Goal: Information Seeking & Learning: Learn about a topic

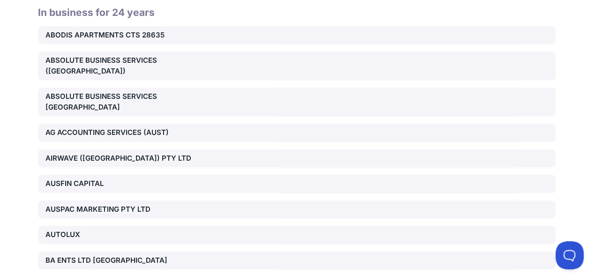
scroll to position [234, 0]
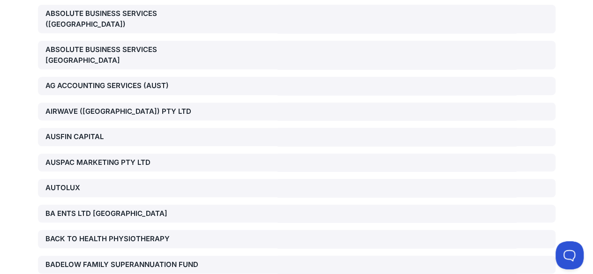
click at [84, 132] on div "AUSFIN CAPITAL" at bounding box center [127, 137] width 165 height 11
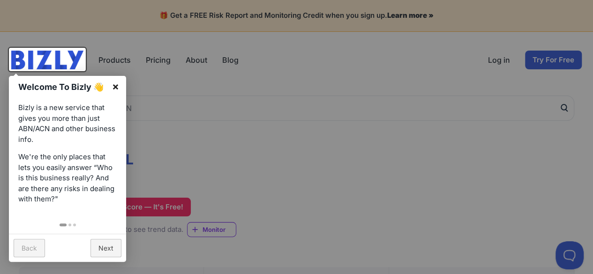
click at [116, 88] on link "×" at bounding box center [115, 86] width 21 height 21
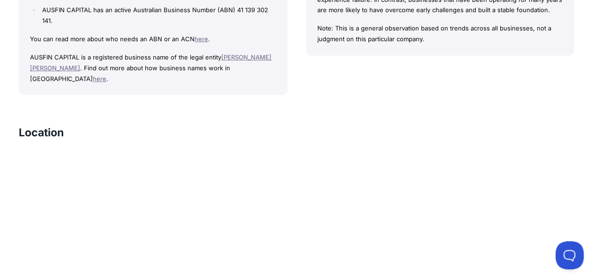
scroll to position [750, 0]
click at [484, 87] on div "AUSFIN CAPITAL Bizly Score: View Risk Score — It's Free! View Risk Score — It's…" at bounding box center [296, 46] width 593 height 1416
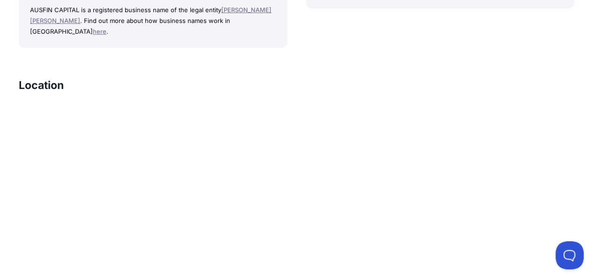
scroll to position [844, 0]
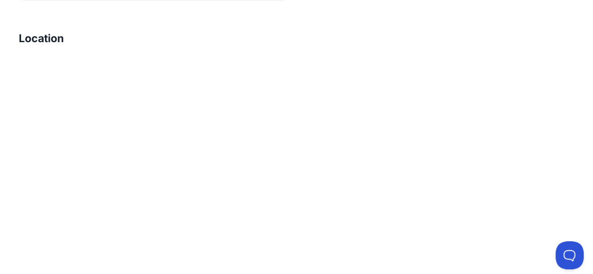
click at [496, 31] on div "Location" at bounding box center [297, 42] width 556 height 23
